Goal: Task Accomplishment & Management: Complete application form

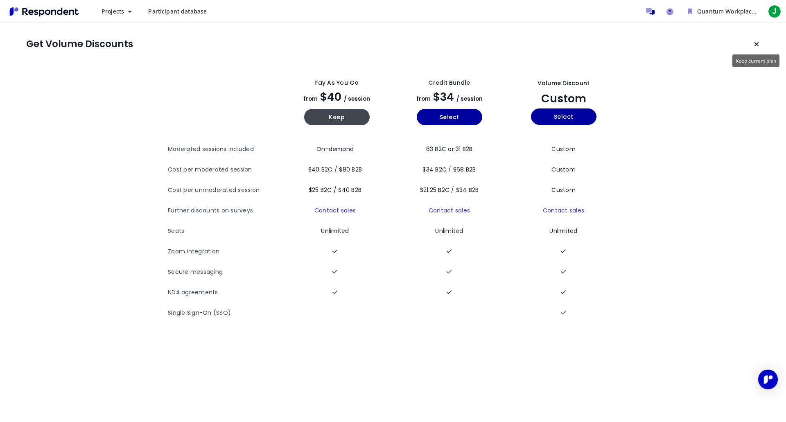
click at [754, 44] on icon "Keep current plan" at bounding box center [756, 44] width 5 height 7
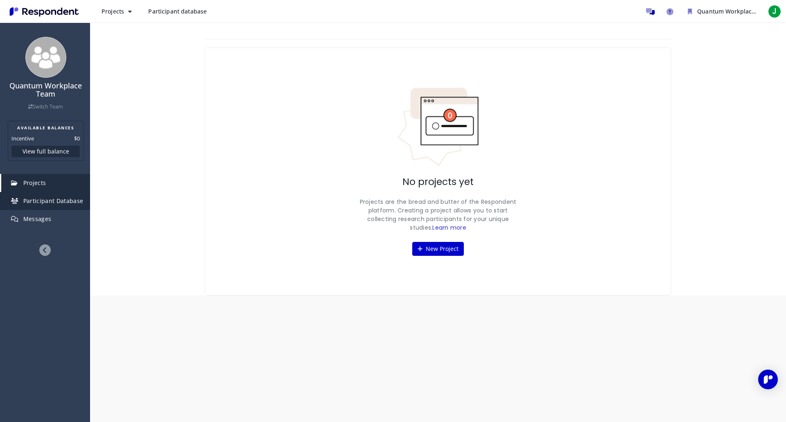
click at [46, 202] on span "Participant Database" at bounding box center [53, 201] width 60 height 8
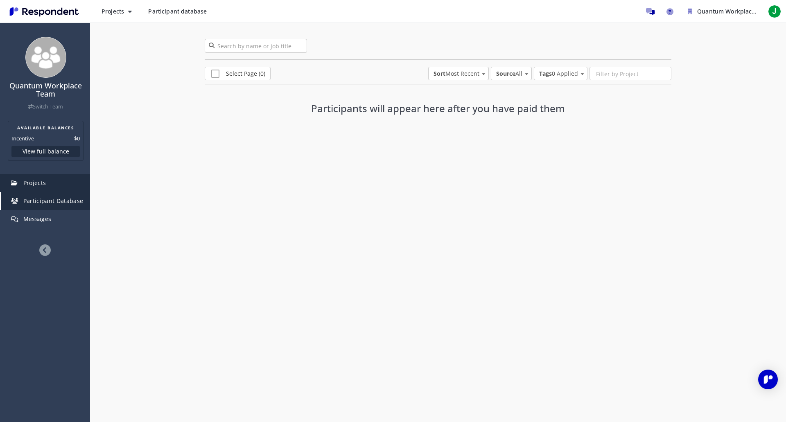
click at [46, 180] on link "Projects" at bounding box center [45, 183] width 89 height 18
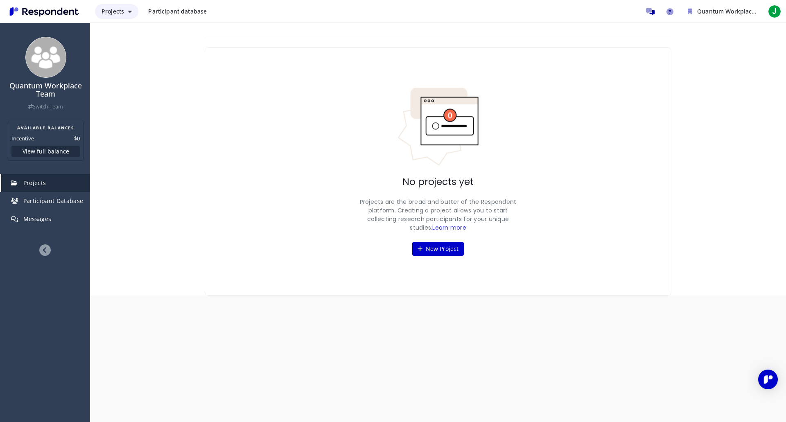
click at [126, 15] on button "Projects" at bounding box center [116, 11] width 43 height 15
click at [231, 29] on md-backdrop at bounding box center [393, 211] width 786 height 422
click at [421, 252] on button "New Project" at bounding box center [438, 249] width 52 height 14
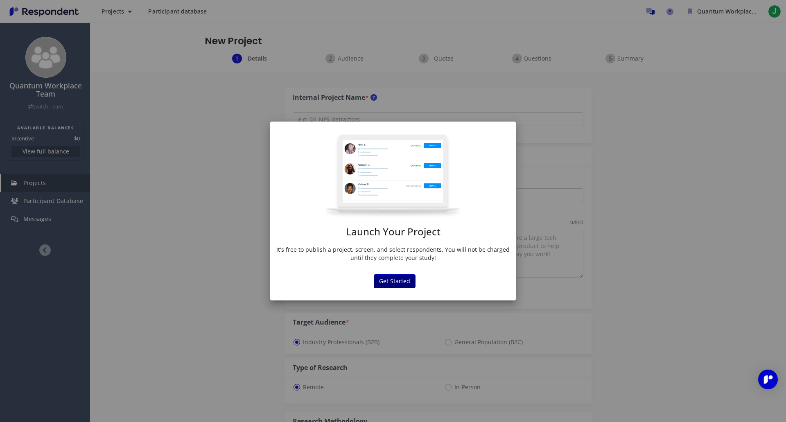
click at [393, 282] on button "Get Started" at bounding box center [395, 281] width 42 height 14
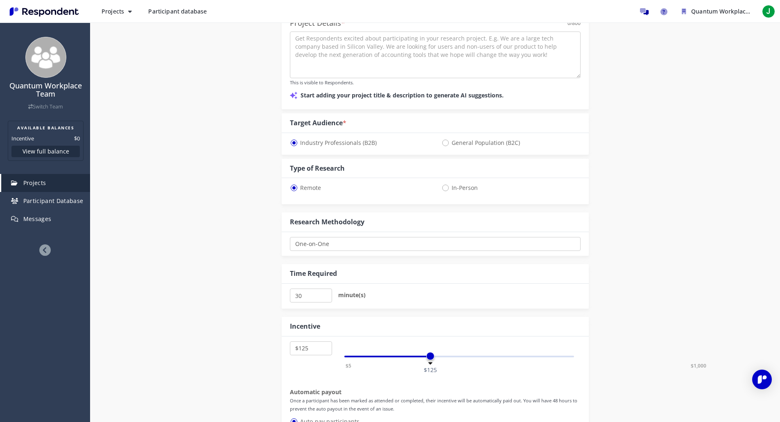
scroll to position [246, 0]
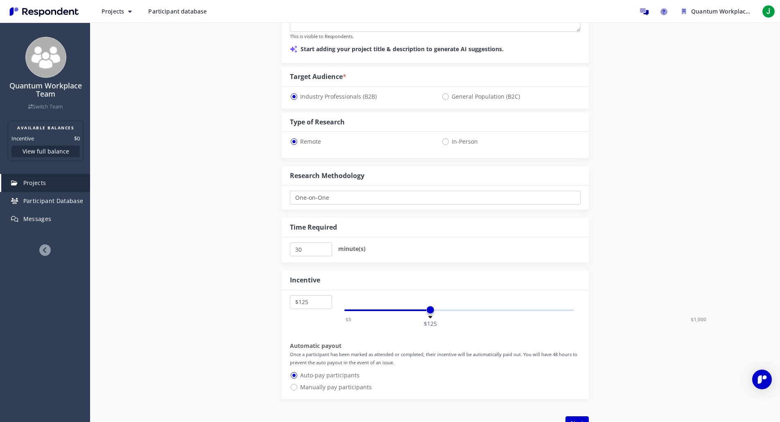
click at [423, 190] on div "One-on-One Focus Group Unmoderated Study Survey Diary Study Show participants' …" at bounding box center [435, 198] width 307 height 24
click at [424, 195] on select "One-on-One Focus Group Unmoderated Study Survey Diary Study" at bounding box center [435, 198] width 291 height 14
select select "number:4"
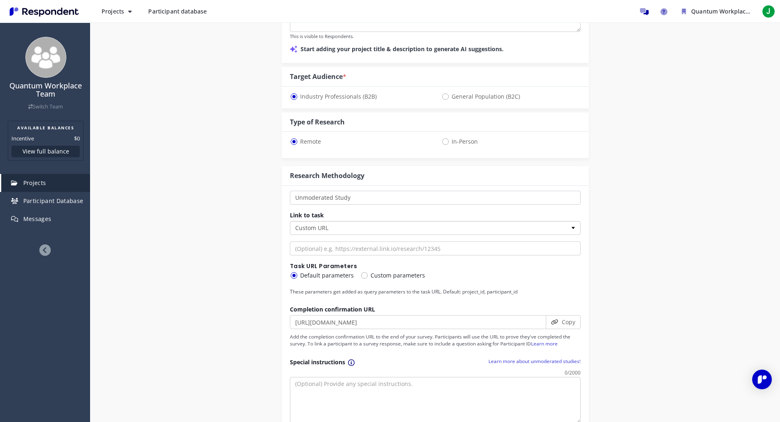
click at [378, 227] on select "Custom URL Lookback SurveyMonkey" at bounding box center [435, 228] width 291 height 14
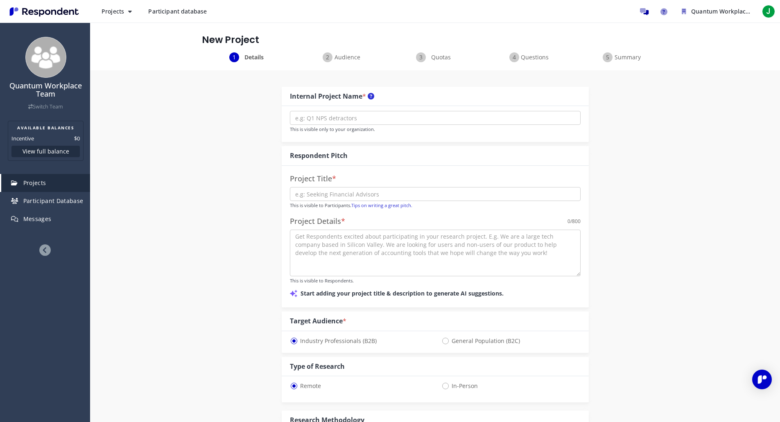
scroll to position [0, 0]
